Goal: Find contact information: Find contact information

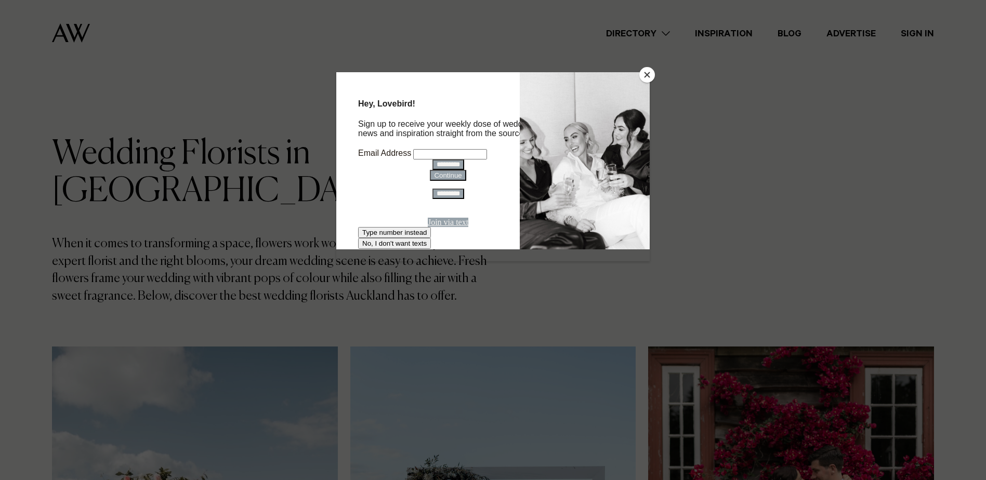
click at [648, 81] on button "Close" at bounding box center [647, 75] width 16 height 16
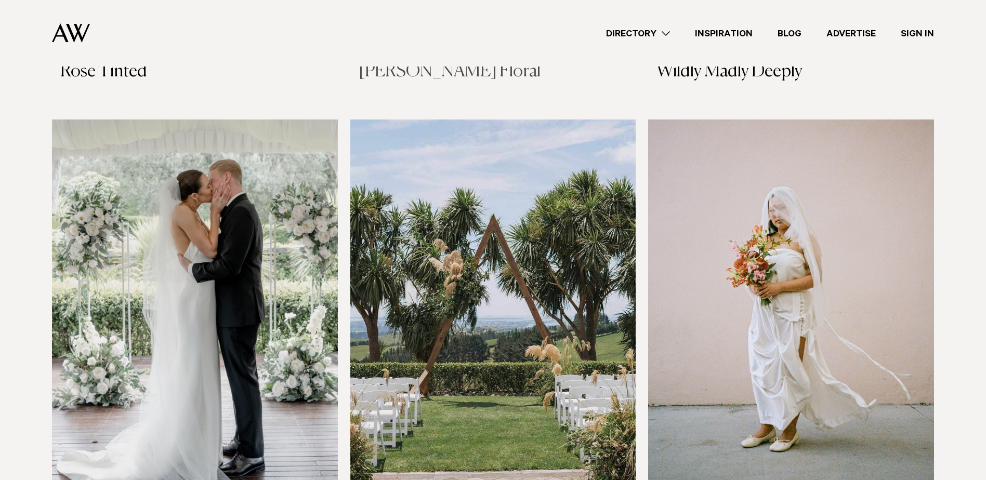
scroll to position [1559, 0]
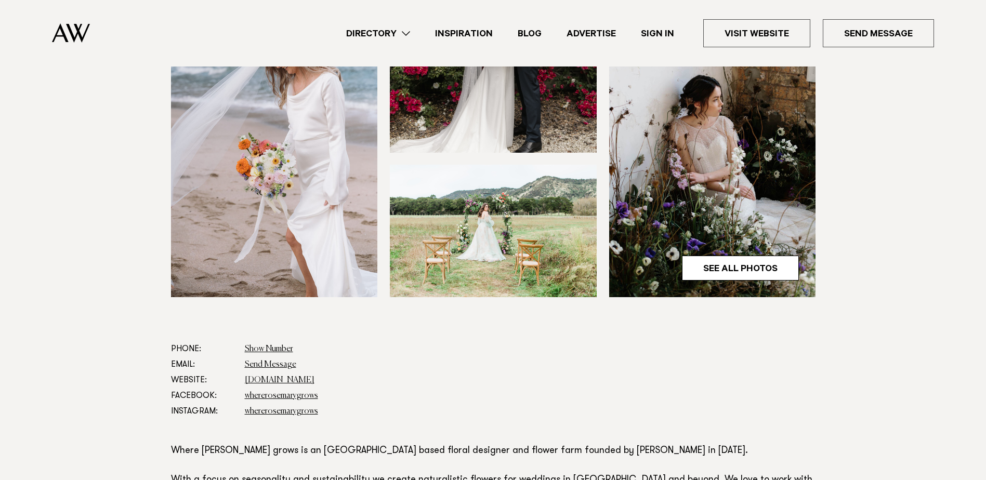
scroll to position [520, 0]
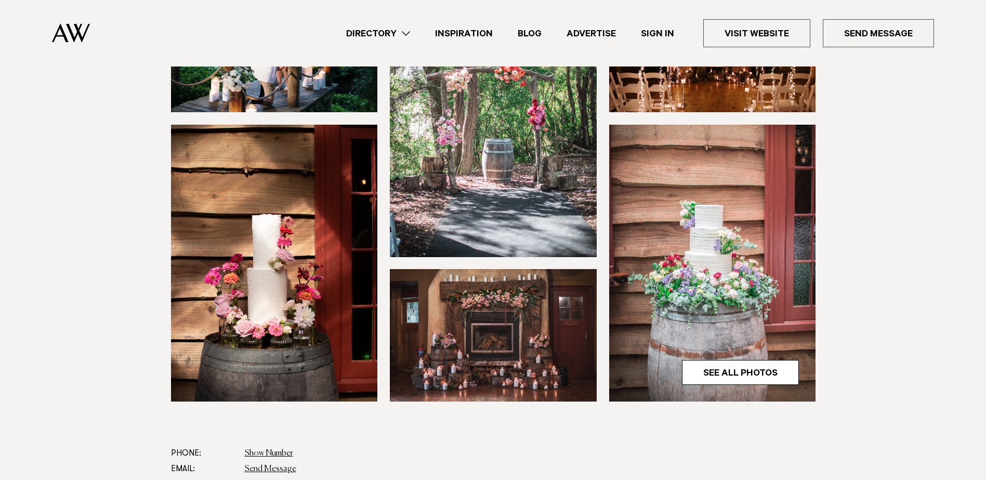
scroll to position [416, 0]
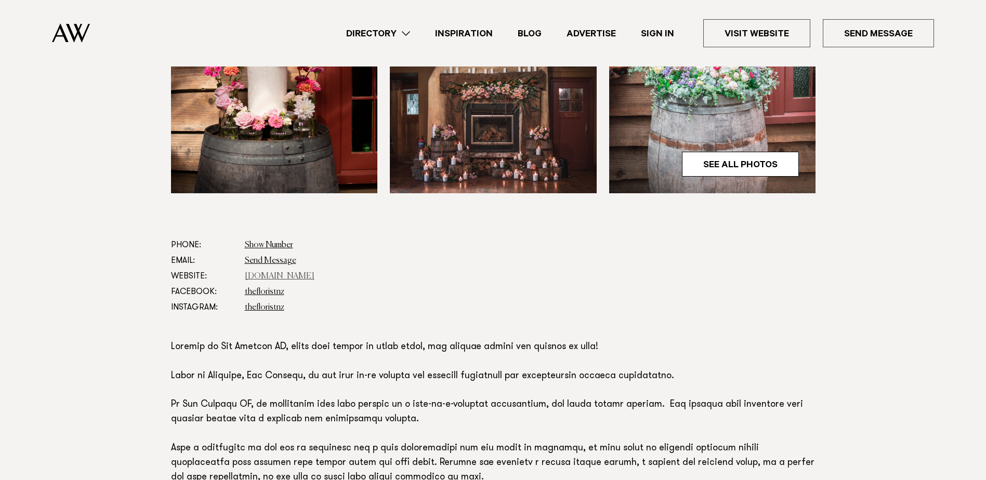
click at [299, 276] on link "[DOMAIN_NAME]" at bounding box center [280, 276] width 70 height 8
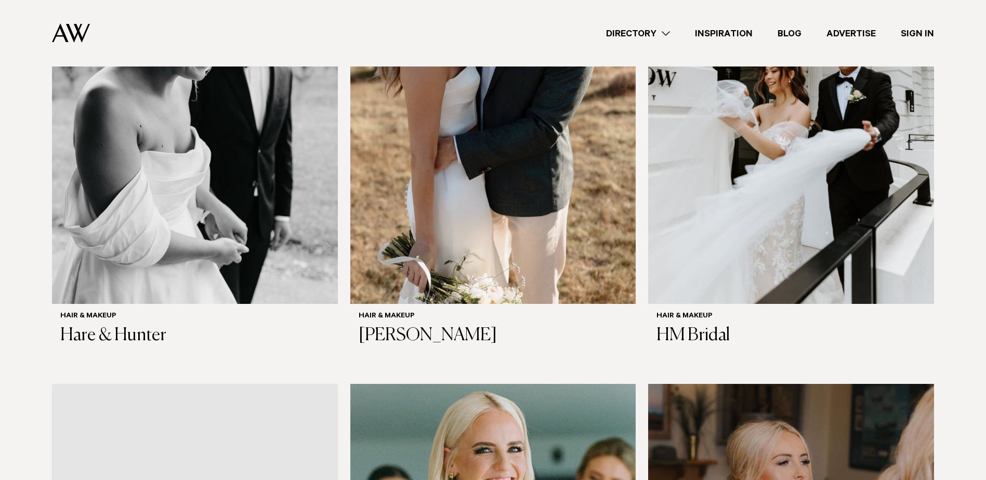
scroll to position [2027, 0]
